Goal: Transaction & Acquisition: Purchase product/service

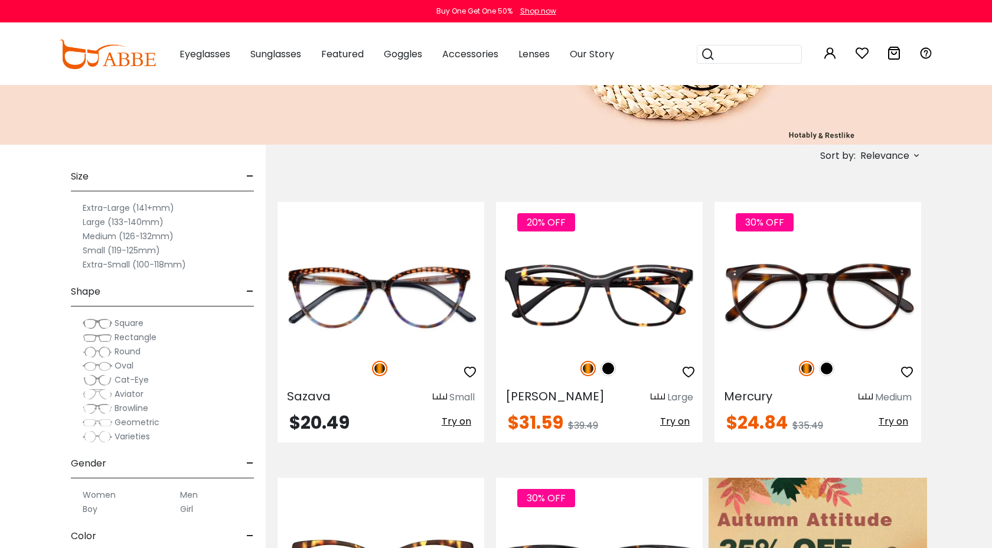
scroll to position [223, 0]
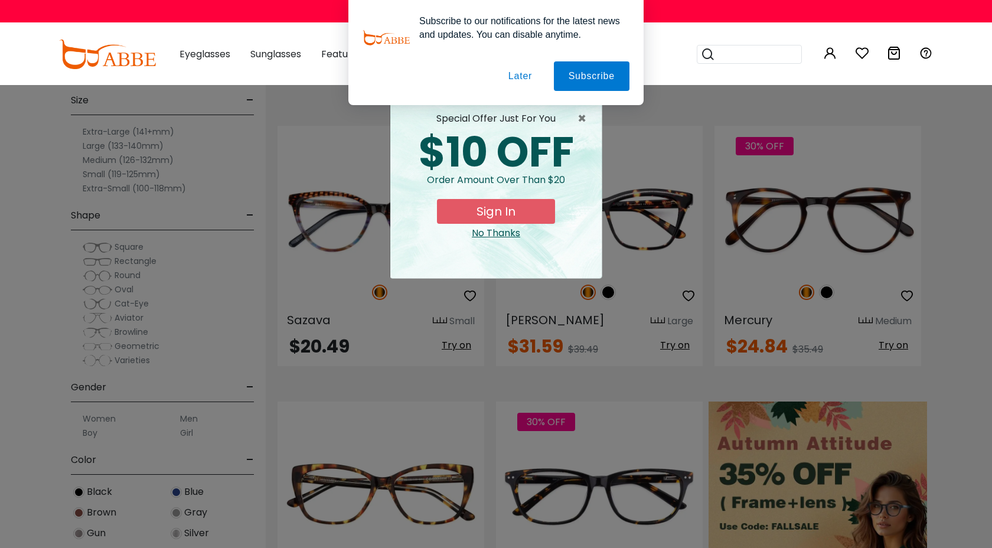
click at [0, 0] on button "Later" at bounding box center [0, 0] width 0 height 0
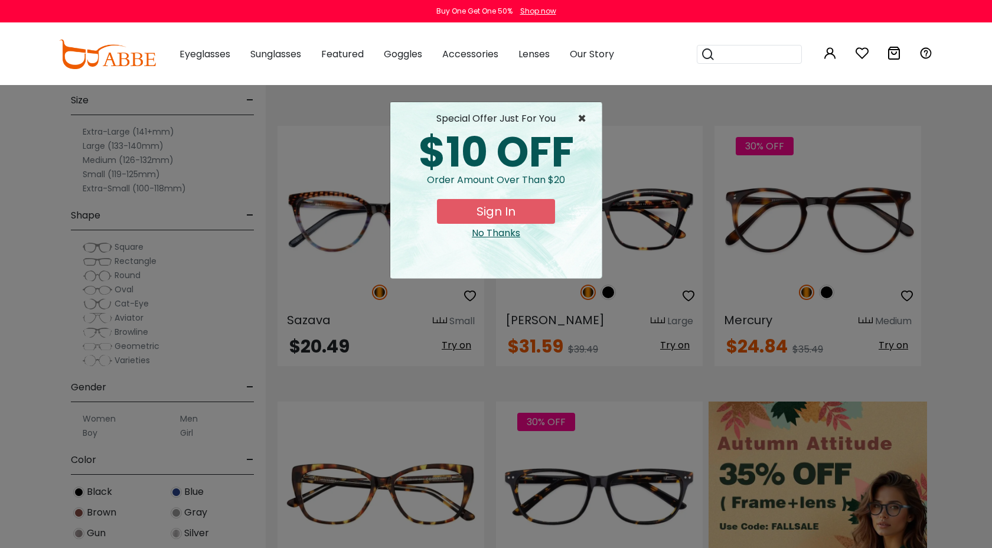
click at [587, 112] on span "×" at bounding box center [584, 119] width 15 height 14
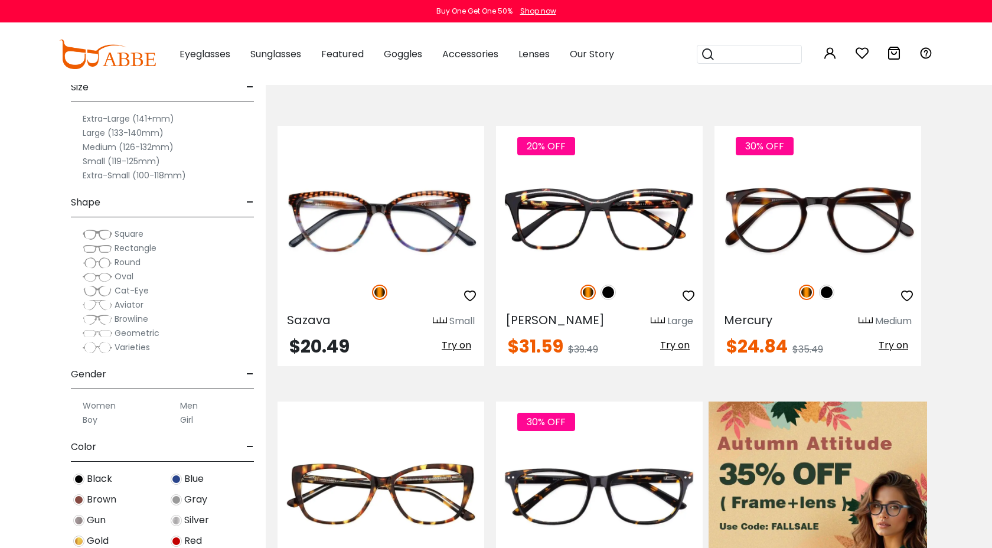
scroll to position [18, 0]
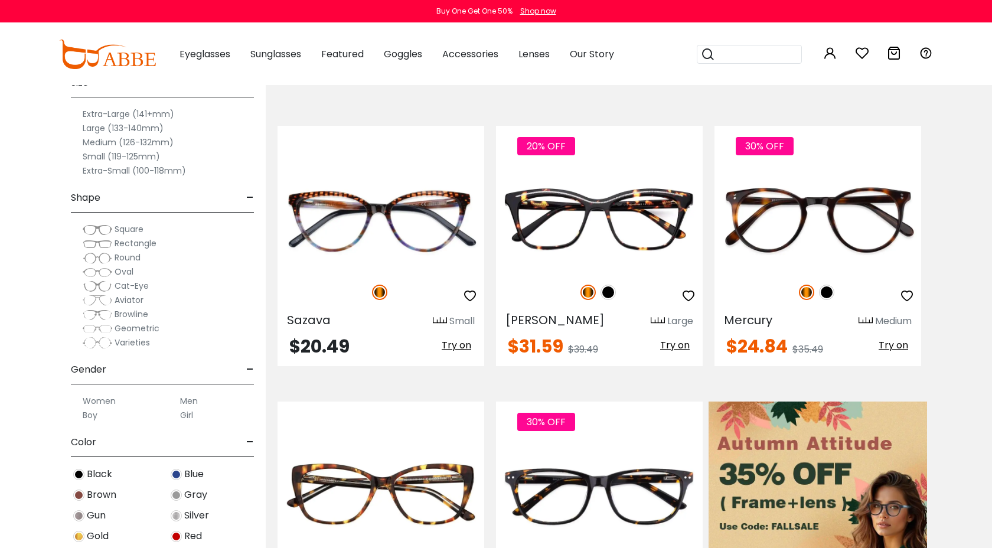
click at [136, 230] on span "Square" at bounding box center [129, 229] width 29 height 12
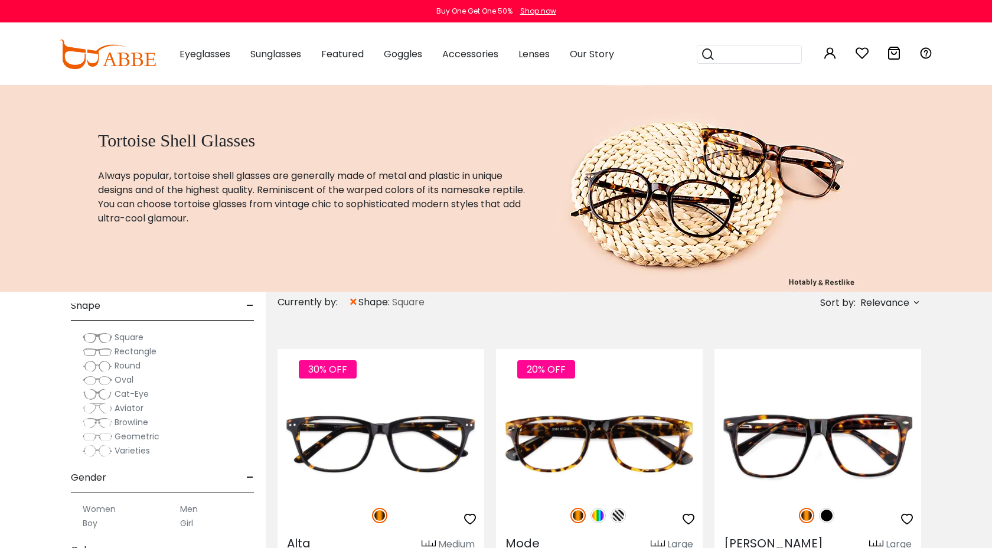
scroll to position [176, 0]
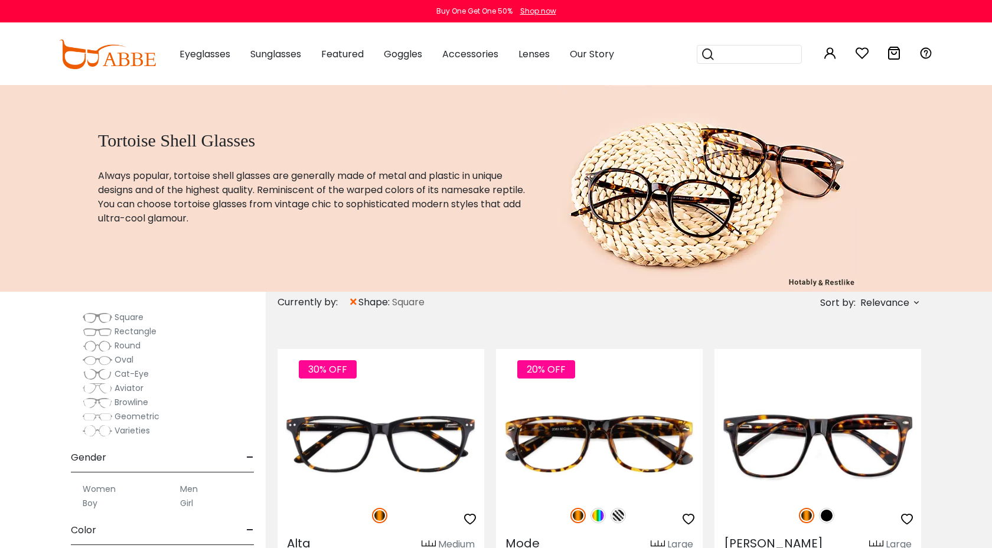
click at [194, 489] on label "Men" at bounding box center [189, 489] width 18 height 14
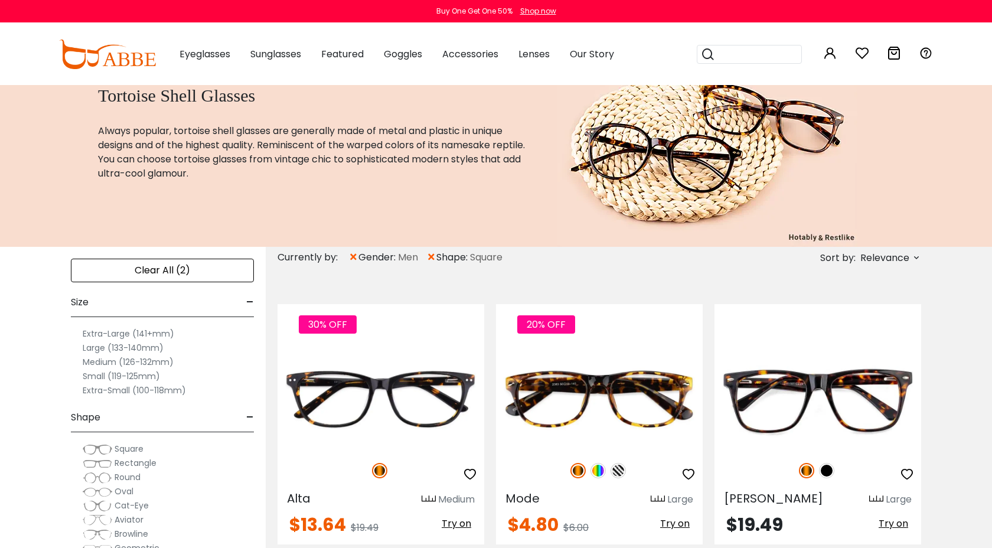
click at [109, 363] on label "Medium (126-132mm)" at bounding box center [128, 362] width 91 height 14
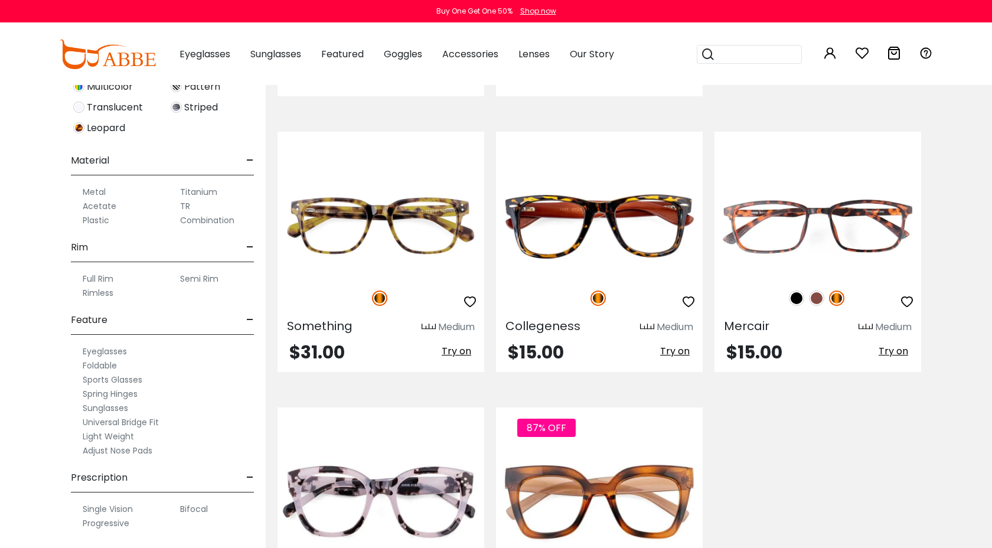
scroll to position [1369, 0]
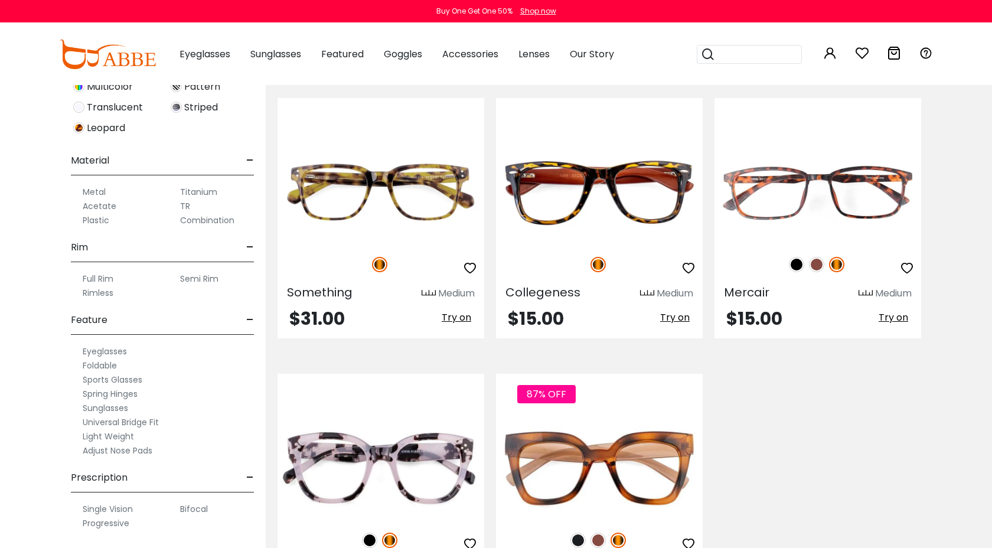
click at [123, 524] on label "Progressive" at bounding box center [106, 523] width 47 height 14
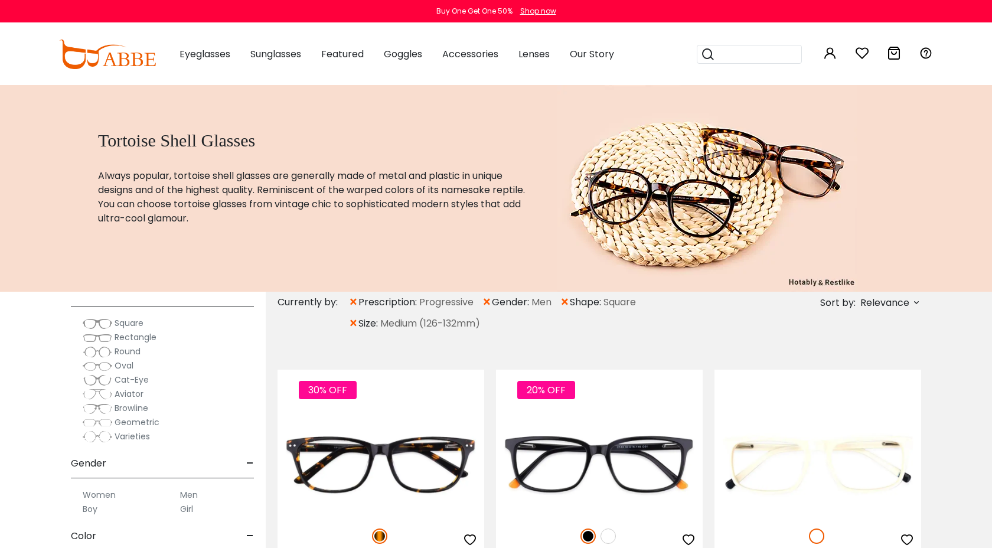
scroll to position [218, 0]
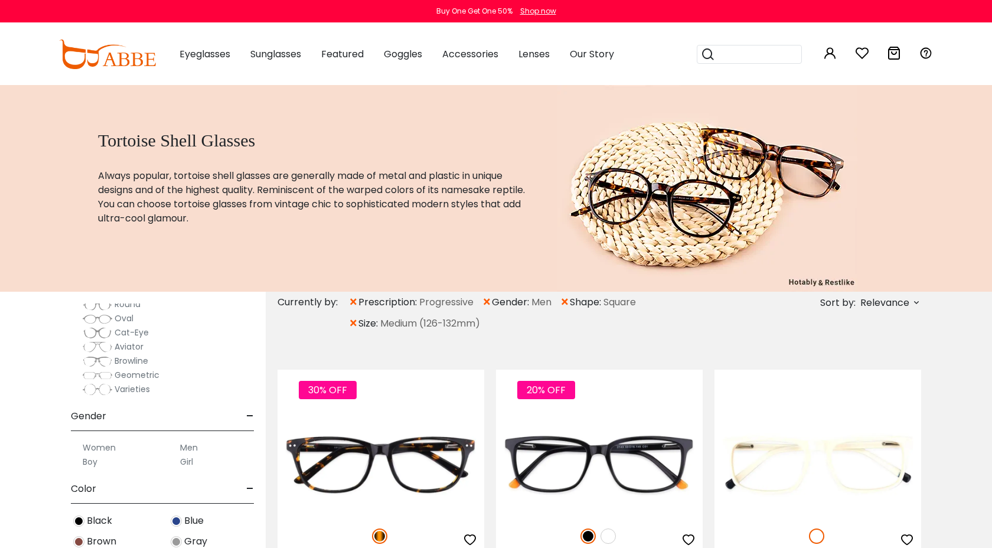
click at [186, 444] on label "Men" at bounding box center [189, 447] width 18 height 14
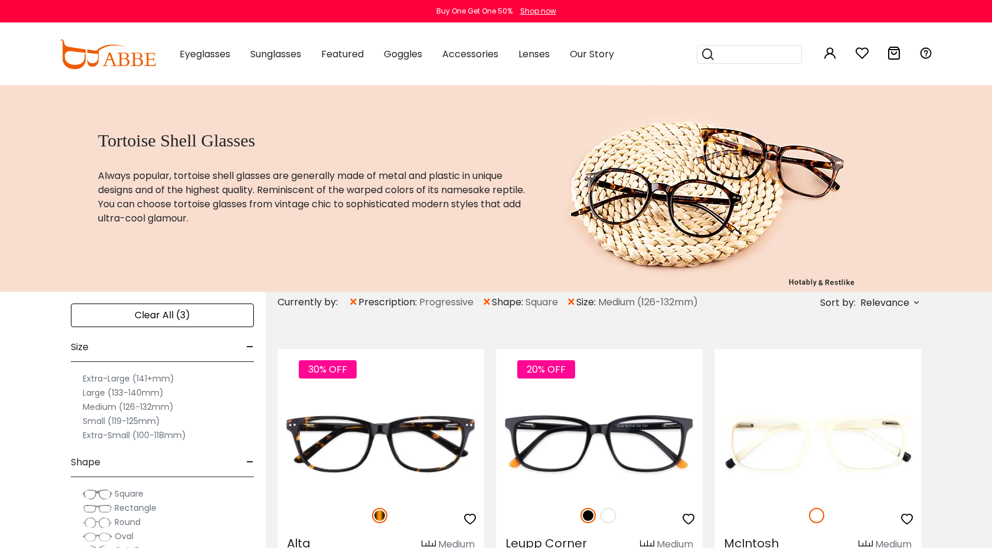
click at [728, 49] on input "search" at bounding box center [756, 54] width 83 height 18
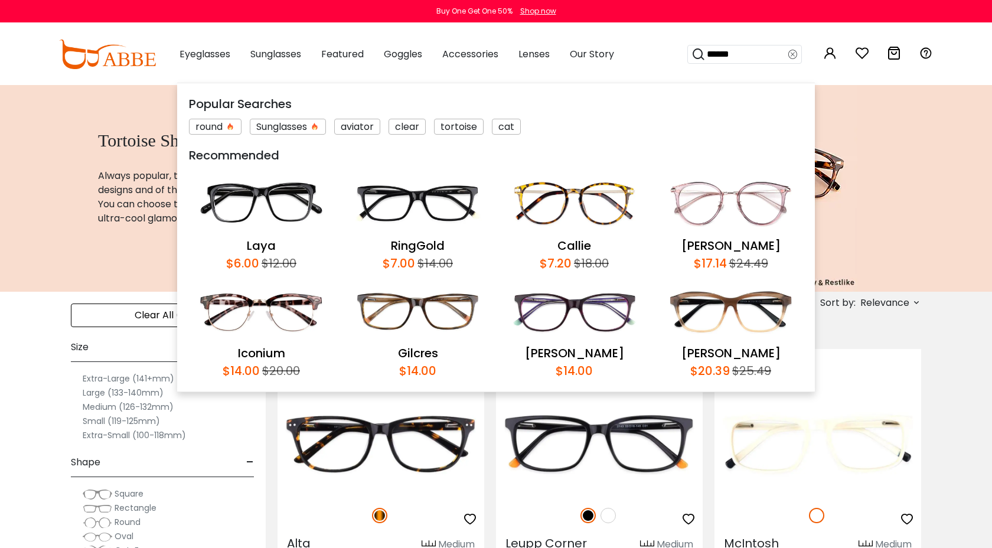
type input "*******"
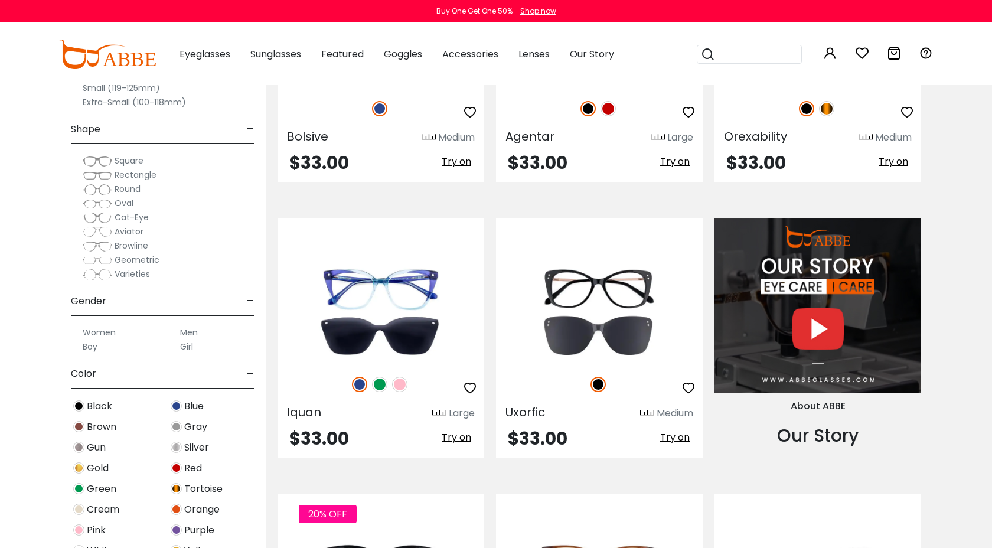
scroll to position [1091, 0]
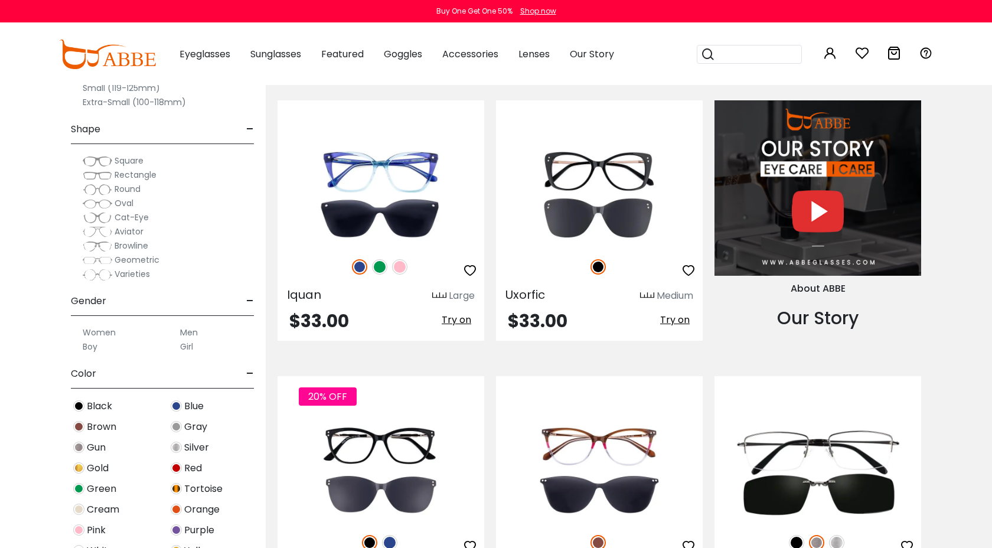
click at [182, 332] on label "Men" at bounding box center [189, 332] width 18 height 14
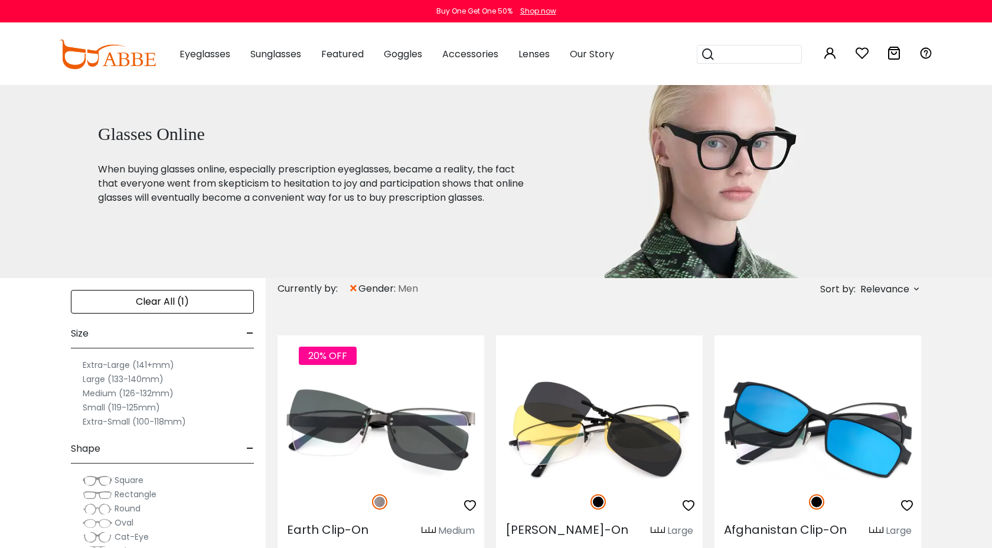
scroll to position [6, 0]
